Goal: Information Seeking & Learning: Find specific fact

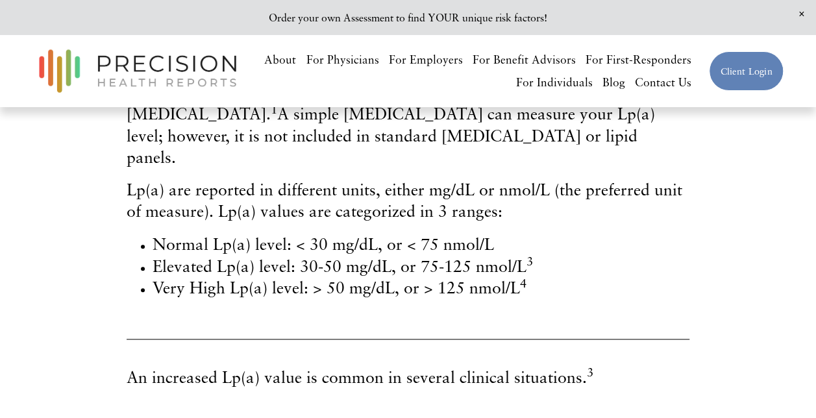
scroll to position [493, 0]
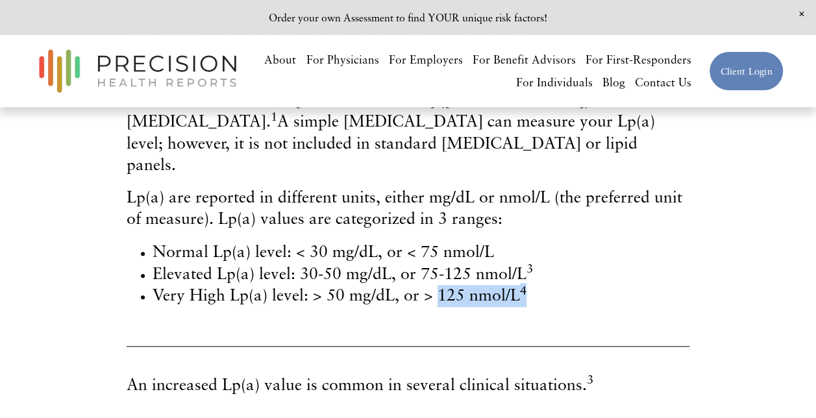
drag, startPoint x: 434, startPoint y: 327, endPoint x: 532, endPoint y: 329, distance: 98.0
click at [532, 307] on li "Very High Lp(a) level: > 50 mg/dL, or > 125 nmol/L 4" at bounding box center [421, 296] width 537 height 22
copy span "125 nmol/L 4"
